Goal: Task Accomplishment & Management: Manage account settings

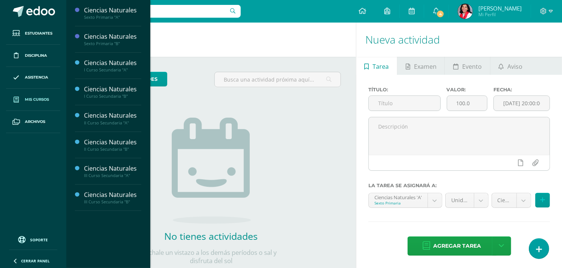
click at [37, 102] on span "Mis cursos" at bounding box center [37, 100] width 24 height 6
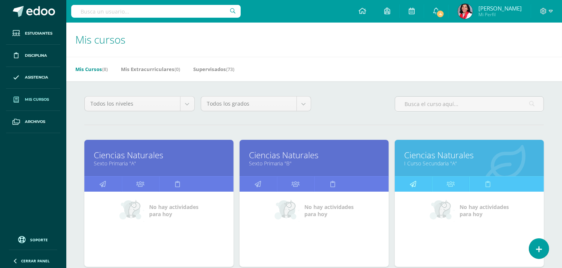
click at [415, 180] on icon at bounding box center [413, 184] width 6 height 15
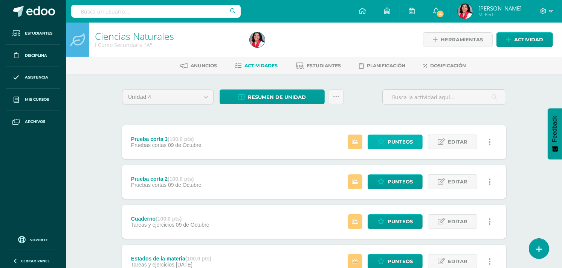
click at [400, 143] on span "Punteos" at bounding box center [399, 142] width 25 height 14
click at [393, 183] on span "Punteos" at bounding box center [399, 182] width 25 height 14
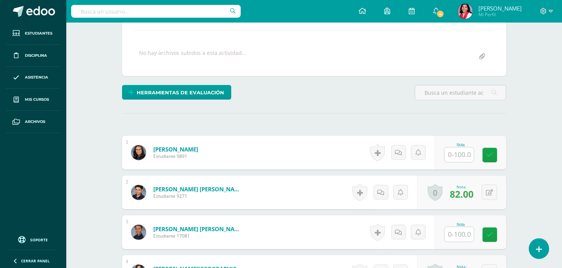
scroll to position [127, 0]
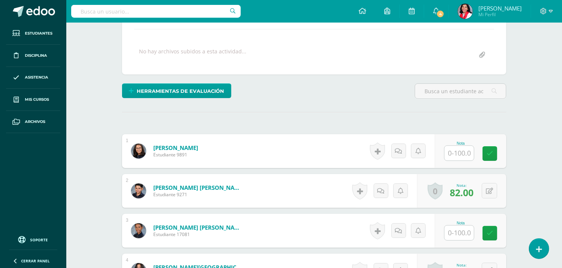
click at [458, 152] on input "text" at bounding box center [458, 153] width 29 height 15
type input "100"
click at [495, 155] on icon at bounding box center [495, 154] width 7 height 6
click at [495, 155] on button at bounding box center [494, 151] width 16 height 16
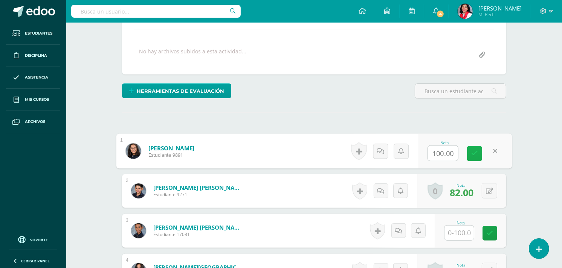
click at [480, 153] on link at bounding box center [474, 153] width 15 height 15
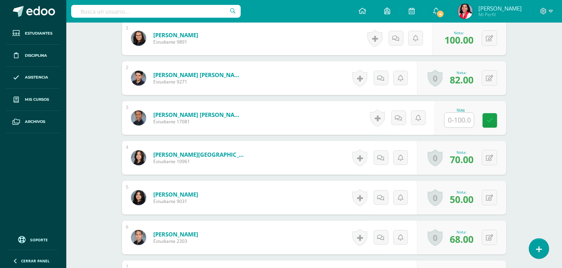
scroll to position [276, 0]
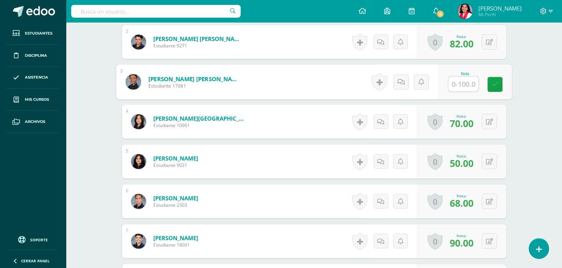
click at [461, 81] on input "text" at bounding box center [463, 84] width 30 height 15
type input "50"
click at [495, 84] on icon at bounding box center [495, 84] width 7 height 6
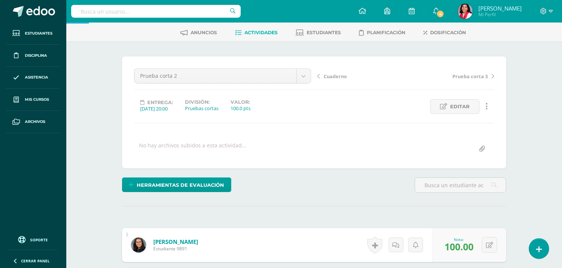
scroll to position [0, 0]
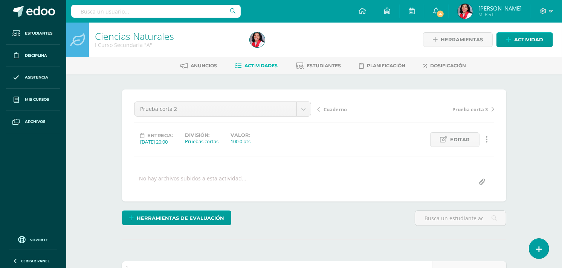
click at [257, 64] on span "Actividades" at bounding box center [260, 66] width 33 height 6
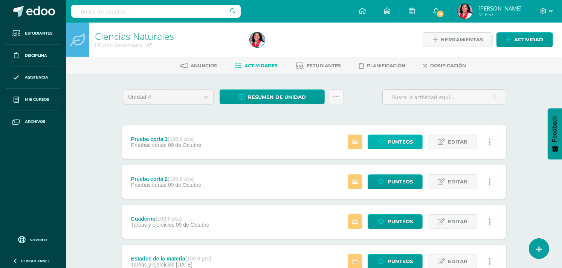
click at [385, 136] on link "Punteos" at bounding box center [394, 142] width 55 height 15
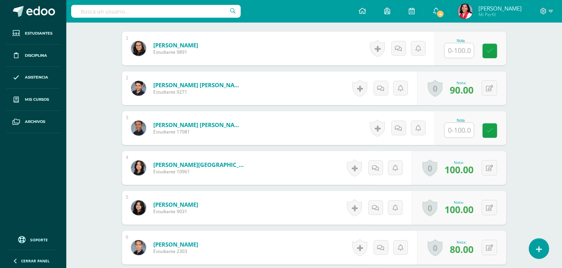
scroll to position [235, 0]
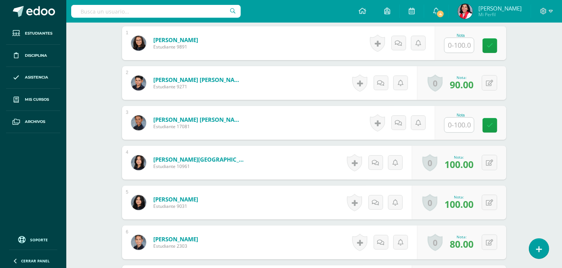
click at [464, 122] on input "text" at bounding box center [458, 125] width 29 height 15
click at [463, 125] on input "text" at bounding box center [463, 125] width 30 height 15
type input "75"
click at [493, 127] on icon at bounding box center [495, 125] width 7 height 6
click at [463, 45] on input "text" at bounding box center [458, 45] width 29 height 15
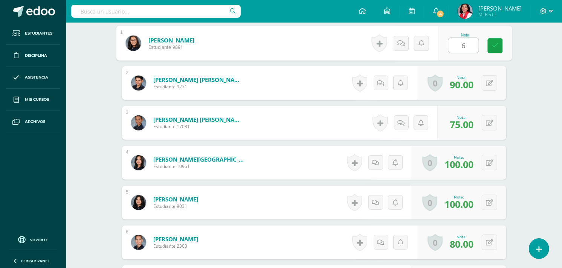
type input "60"
click at [497, 46] on icon at bounding box center [495, 46] width 7 height 6
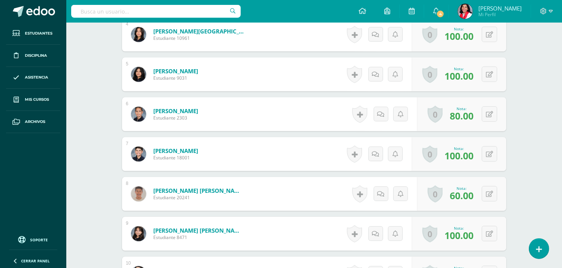
scroll to position [0, 0]
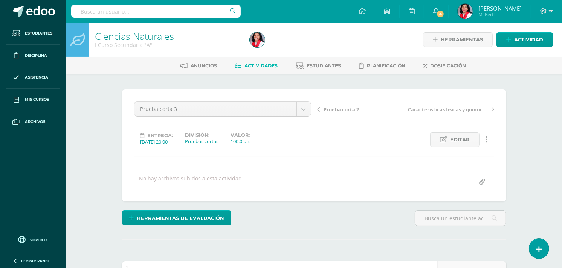
click at [265, 65] on span "Actividades" at bounding box center [260, 66] width 33 height 6
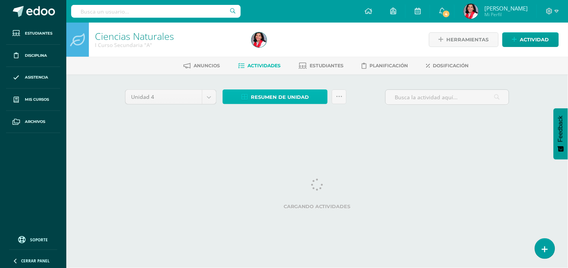
click at [277, 96] on span "Resumen de unidad" at bounding box center [280, 97] width 58 height 14
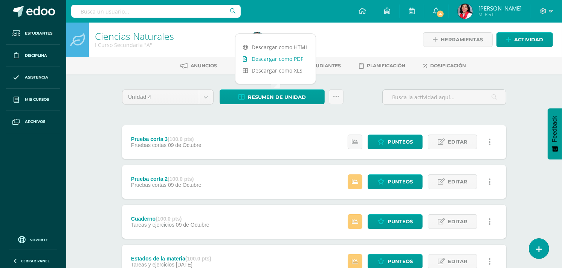
click at [283, 60] on link "Descargar como PDF" at bounding box center [275, 59] width 80 height 12
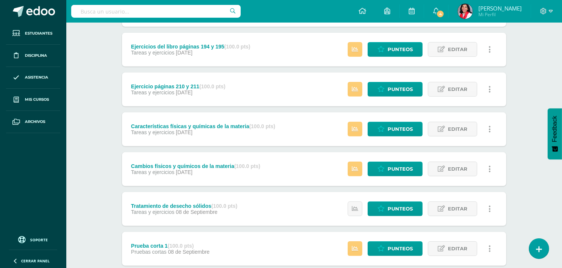
scroll to position [255, 0]
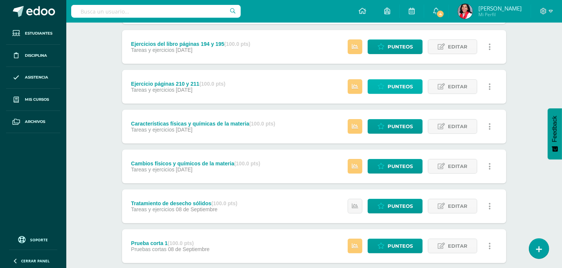
click at [409, 85] on span "Punteos" at bounding box center [399, 87] width 25 height 14
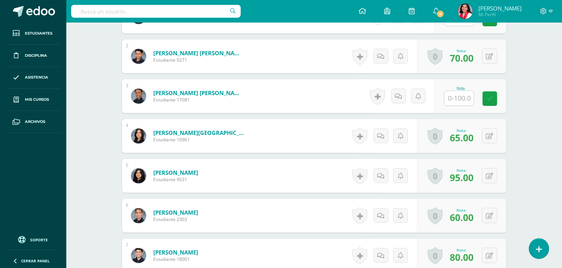
scroll to position [263, 0]
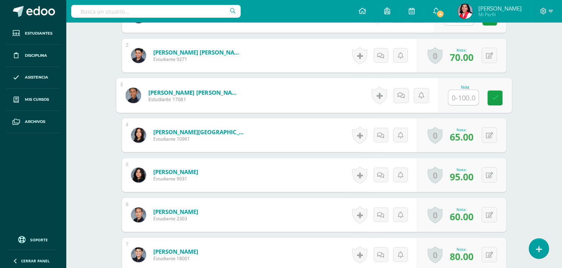
click at [461, 95] on input "text" at bounding box center [463, 97] width 30 height 15
type input "70"
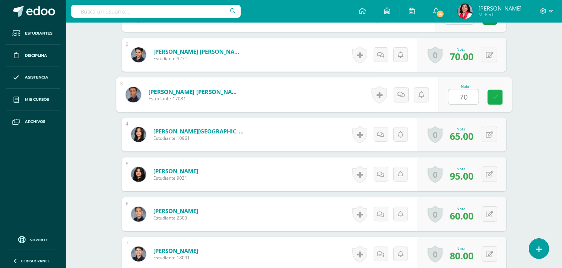
click at [493, 94] on icon at bounding box center [495, 97] width 7 height 6
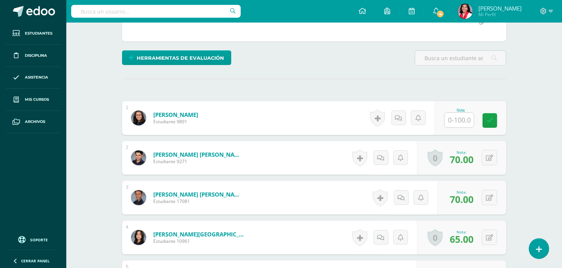
scroll to position [159, 0]
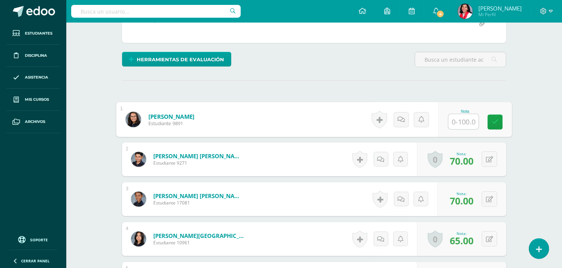
click at [458, 123] on input "text" at bounding box center [463, 121] width 30 height 15
type input "100"
click at [497, 117] on link at bounding box center [495, 122] width 15 height 15
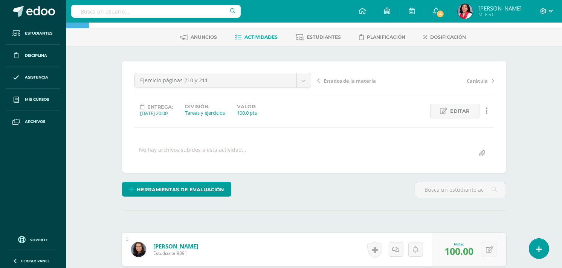
scroll to position [0, 0]
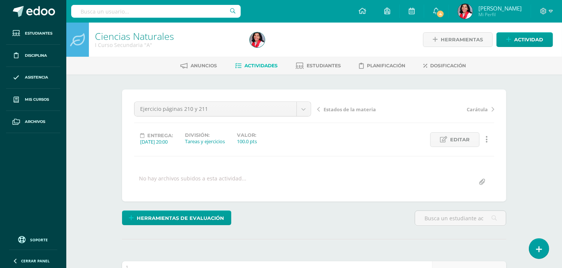
click at [248, 65] on span "Actividades" at bounding box center [260, 66] width 33 height 6
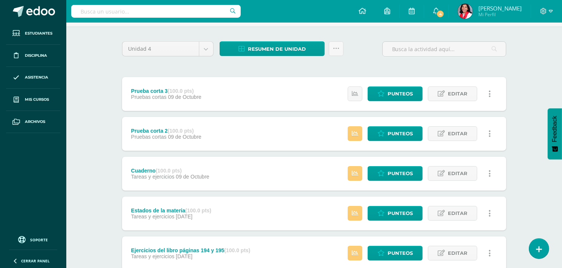
scroll to position [57, 0]
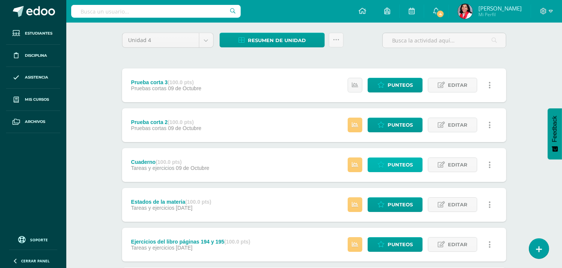
click at [401, 164] on span "Punteos" at bounding box center [399, 165] width 25 height 14
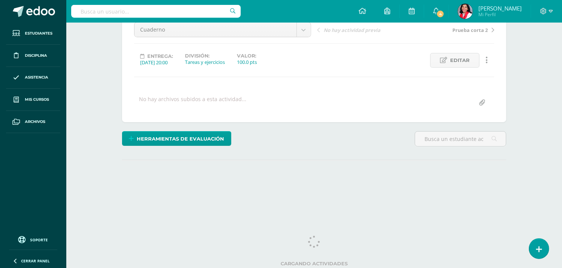
scroll to position [81, 0]
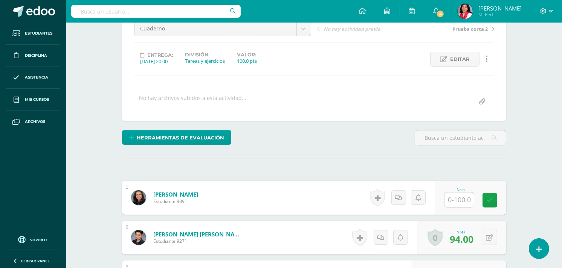
click at [456, 200] on input "text" at bounding box center [458, 200] width 29 height 15
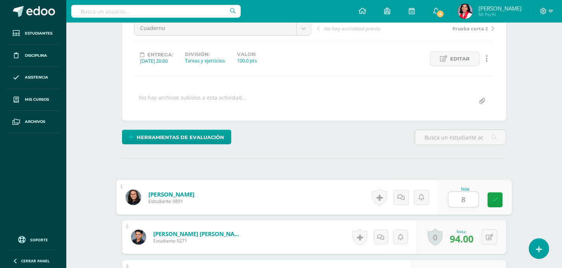
type input "80"
click at [493, 201] on icon at bounding box center [495, 200] width 7 height 6
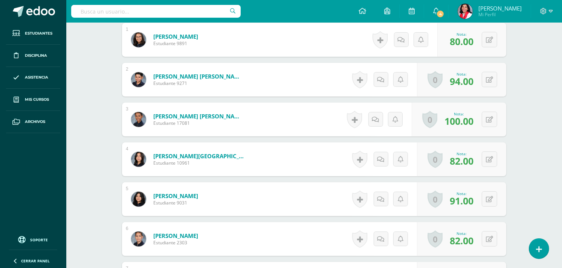
scroll to position [152, 0]
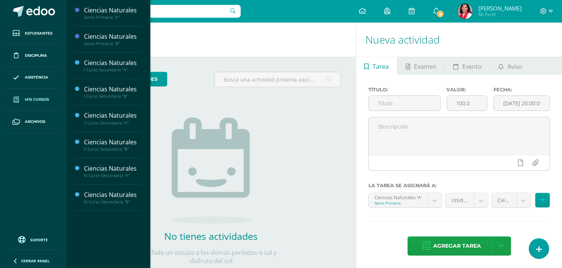
click at [32, 102] on span "Mis cursos" at bounding box center [37, 100] width 24 height 6
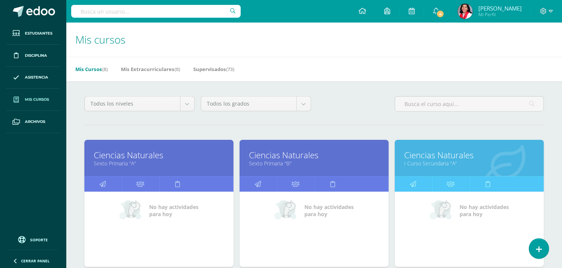
click at [438, 167] on link "I Curso Secundaria "A"" at bounding box center [469, 163] width 130 height 7
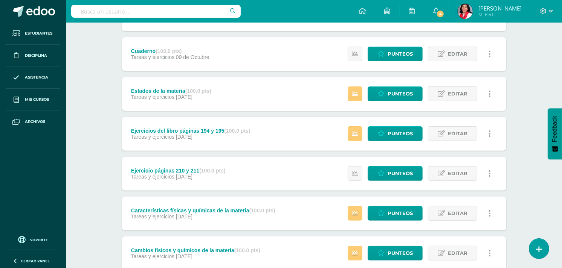
scroll to position [172, 0]
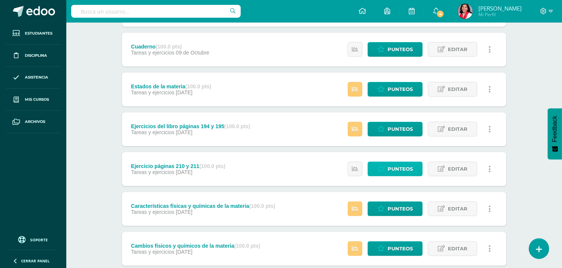
click at [381, 171] on icon at bounding box center [380, 169] width 7 height 6
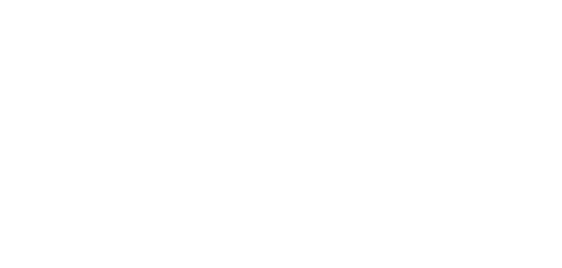
click at [0, 0] on html at bounding box center [0, 0] width 0 height 0
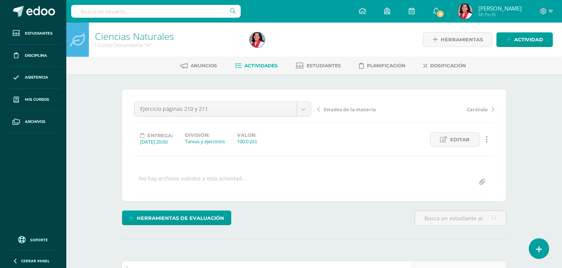
click at [254, 68] on span "Actividades" at bounding box center [260, 66] width 33 height 6
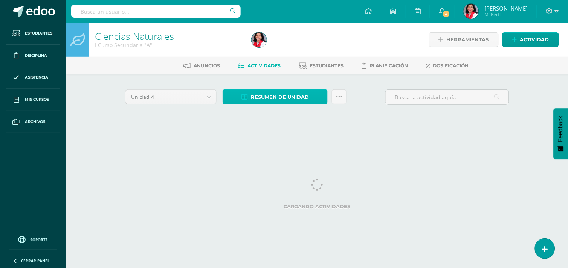
click at [260, 93] on span "Resumen de unidad" at bounding box center [280, 97] width 58 height 14
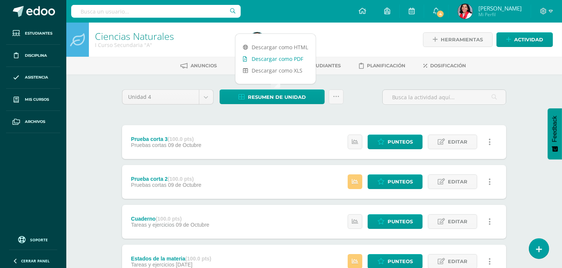
click at [271, 58] on link "Descargar como PDF" at bounding box center [275, 59] width 80 height 12
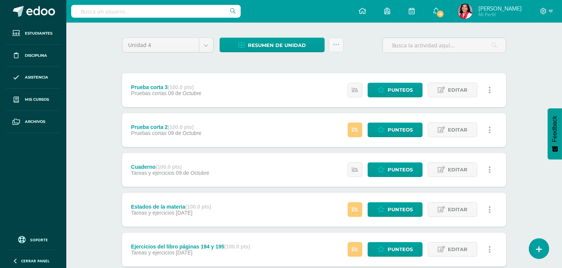
scroll to position [55, 0]
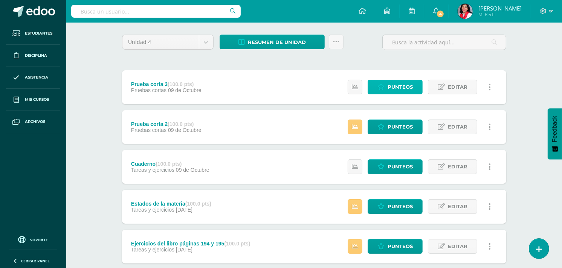
click at [408, 83] on span "Punteos" at bounding box center [399, 87] width 25 height 14
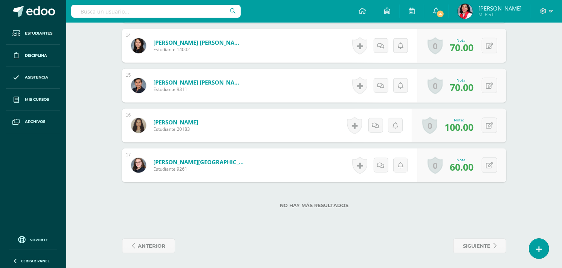
scroll to position [684, 0]
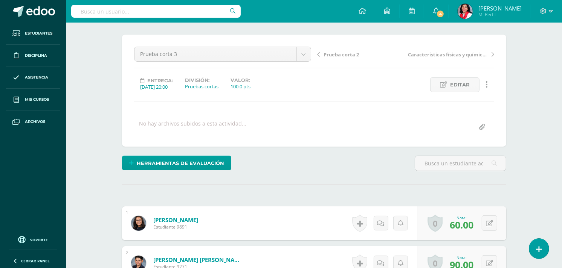
scroll to position [38, 0]
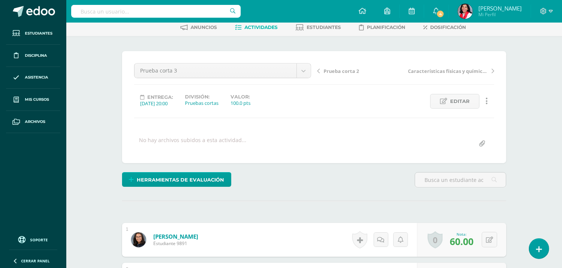
click at [269, 25] on span "Actividades" at bounding box center [260, 27] width 33 height 6
click at [267, 27] on span "Actividades" at bounding box center [260, 27] width 33 height 6
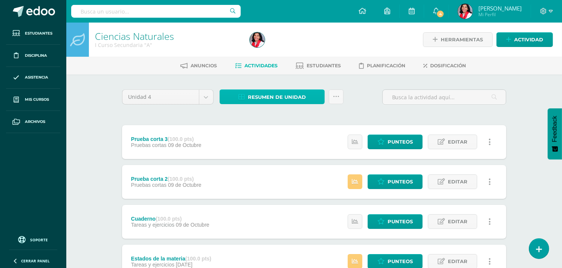
click at [268, 93] on span "Resumen de unidad" at bounding box center [277, 97] width 58 height 14
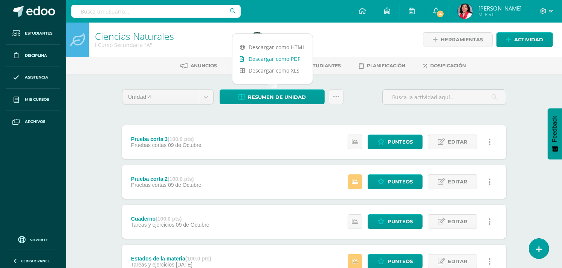
click at [289, 58] on link "Descargar como PDF" at bounding box center [272, 59] width 80 height 12
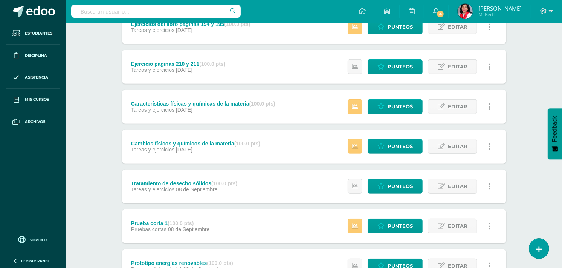
scroll to position [277, 0]
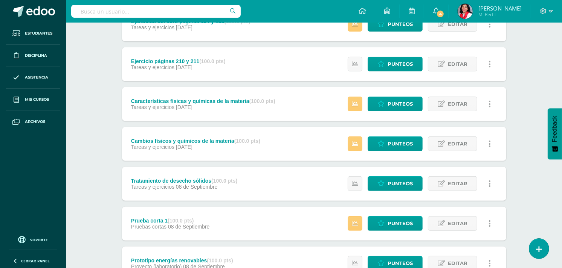
click at [366, 103] on div "Estatus de Actividad: 1 Estudiantes sin calificar 0 Estudiantes con cero Media …" at bounding box center [421, 104] width 170 height 34
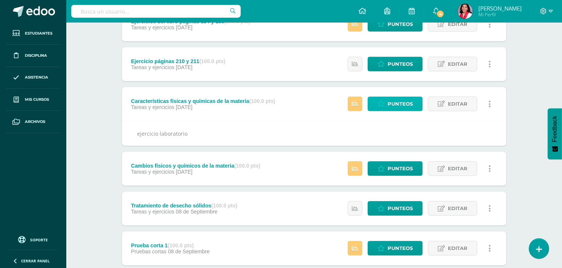
click at [384, 105] on icon at bounding box center [380, 104] width 7 height 6
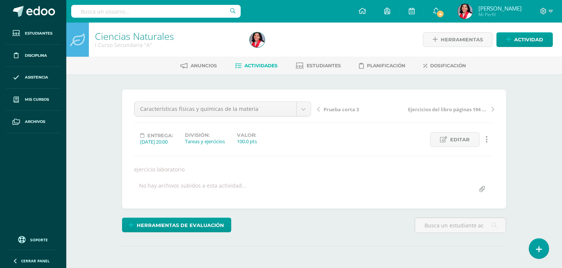
drag, startPoint x: 0, startPoint y: 0, endPoint x: 385, endPoint y: 105, distance: 398.9
click at [385, 105] on link "Prueba corta 3" at bounding box center [361, 109] width 88 height 8
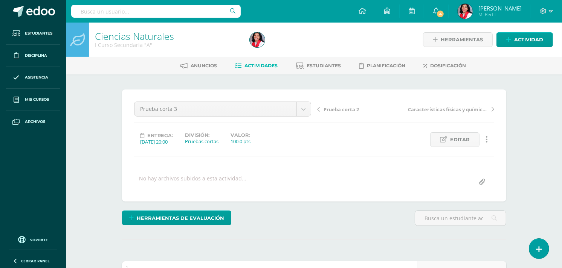
click at [266, 63] on span "Actividades" at bounding box center [260, 66] width 33 height 6
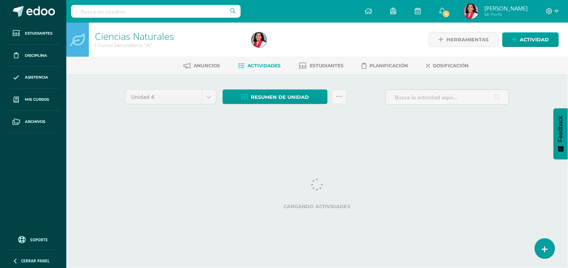
click at [482, 77] on div "Unidad 4 Unidad 1 Unidad 2 Unidad 3 Unidad 4 Resumen de unidad Descargar como H…" at bounding box center [317, 108] width 414 height 66
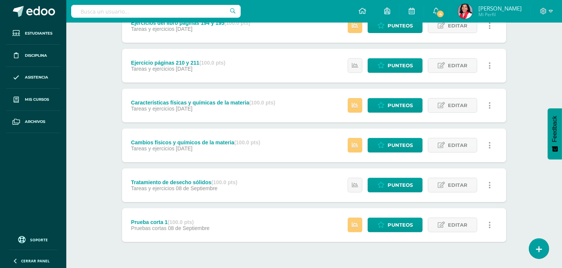
scroll to position [277, 0]
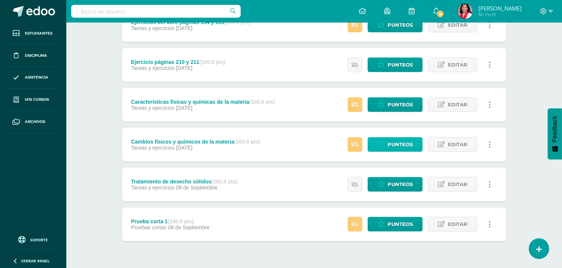
click at [405, 145] on span "Punteos" at bounding box center [399, 145] width 25 height 14
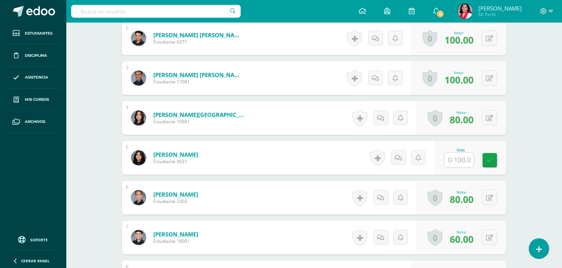
scroll to position [291, 0]
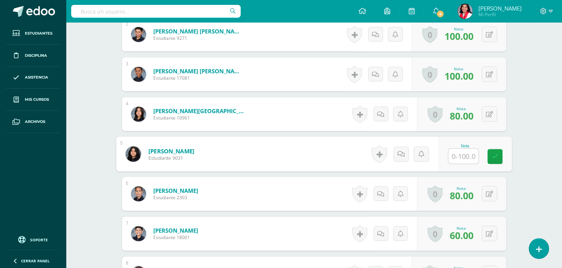
click at [460, 158] on input "text" at bounding box center [463, 156] width 30 height 15
type input "80"
click at [494, 153] on icon at bounding box center [495, 156] width 7 height 6
click at [494, 152] on form "Cojulun Bracamonte, Valentina Estudiante 9031 Nota 80 0 Logros" at bounding box center [314, 154] width 396 height 35
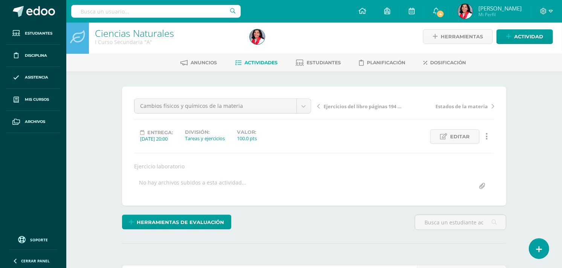
scroll to position [0, 0]
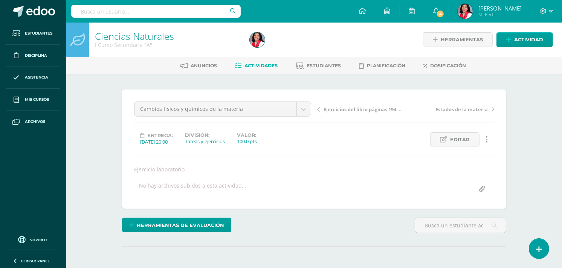
click at [271, 65] on span "Actividades" at bounding box center [260, 66] width 33 height 6
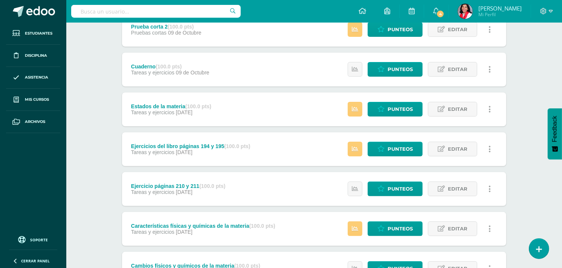
scroll to position [155, 0]
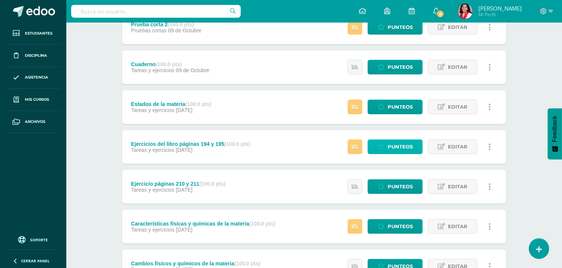
click at [392, 149] on span "Punteos" at bounding box center [399, 147] width 25 height 14
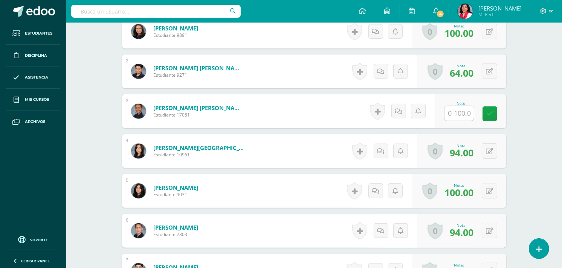
scroll to position [245, 0]
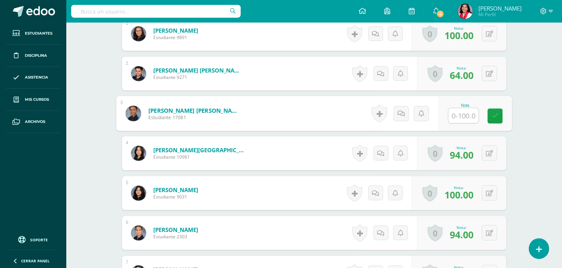
click at [461, 116] on input "text" at bounding box center [463, 115] width 30 height 15
type input "80"
click at [491, 113] on link at bounding box center [495, 115] width 15 height 15
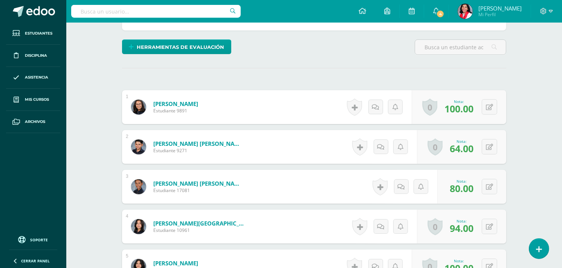
scroll to position [0, 0]
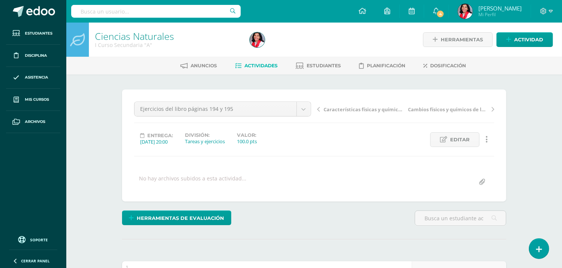
click at [258, 63] on span "Actividades" at bounding box center [260, 66] width 33 height 6
